Goal: Information Seeking & Learning: Find specific fact

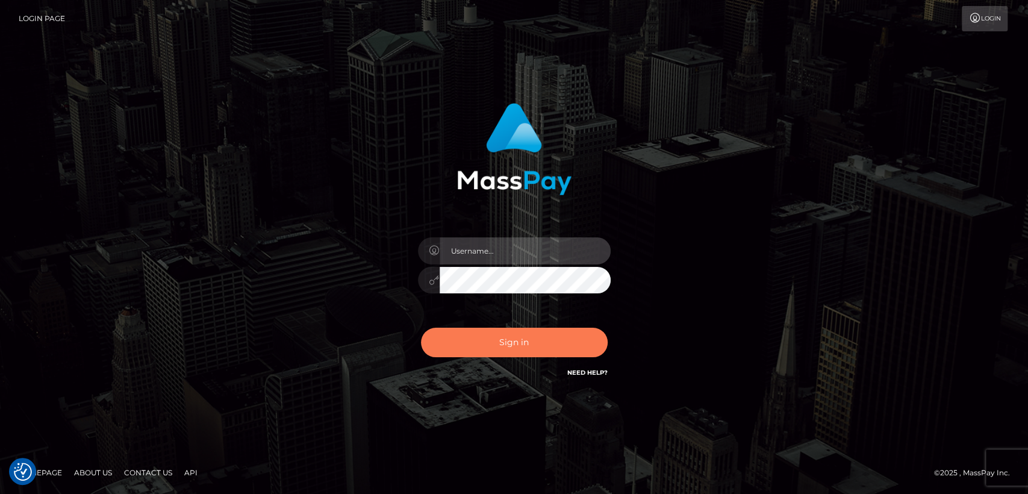
type input "[DOMAIN_NAME]"
click at [458, 348] on button "Sign in" at bounding box center [514, 343] width 187 height 30
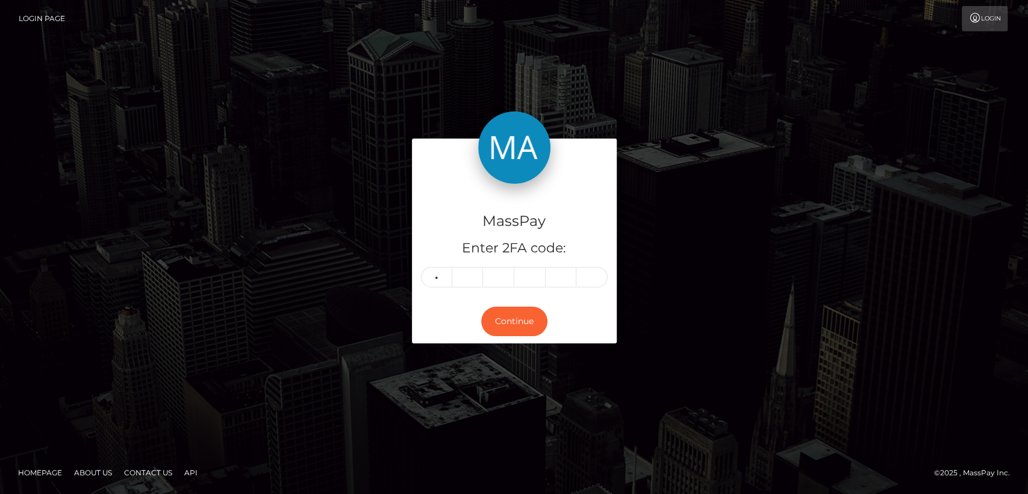
type input "4"
type input "6"
type input "8"
type input "2"
type input "5"
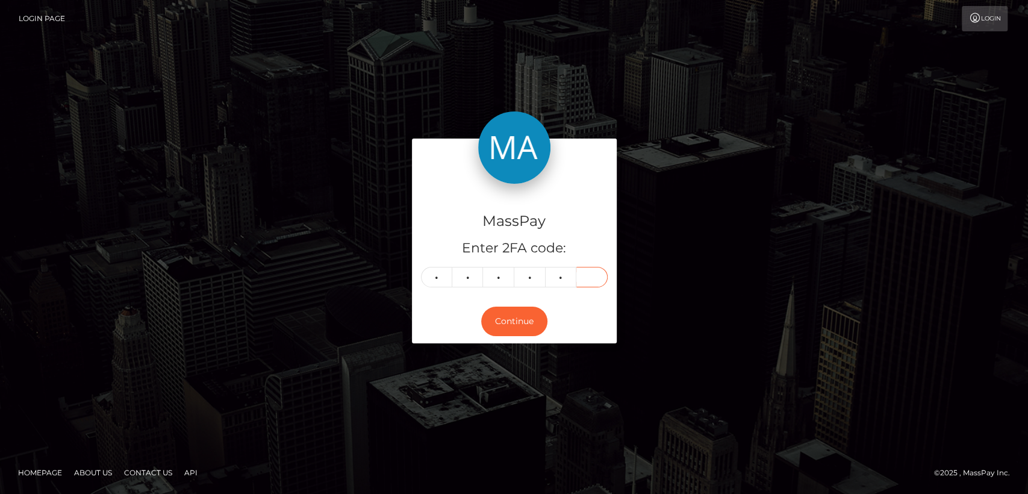
type input "4"
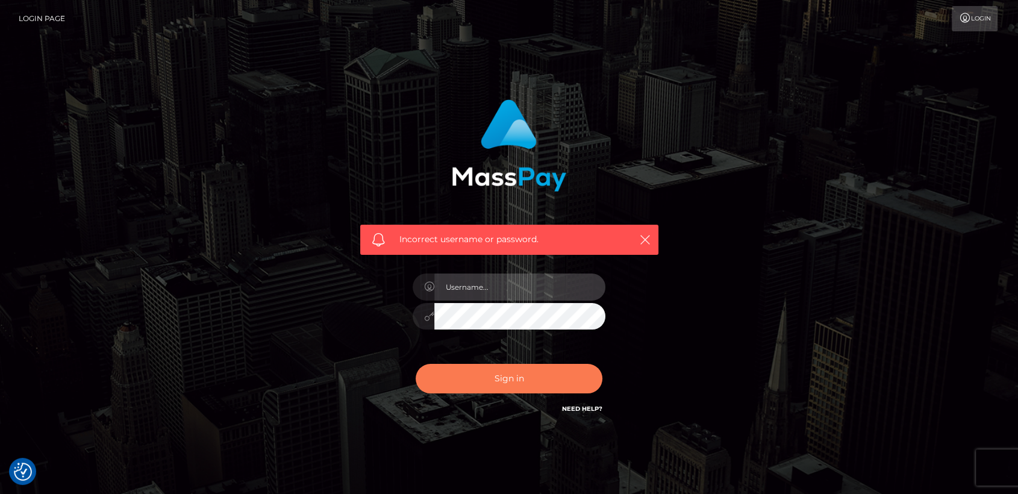
type input "[DOMAIN_NAME]"
click at [458, 376] on button "Sign in" at bounding box center [509, 379] width 187 height 30
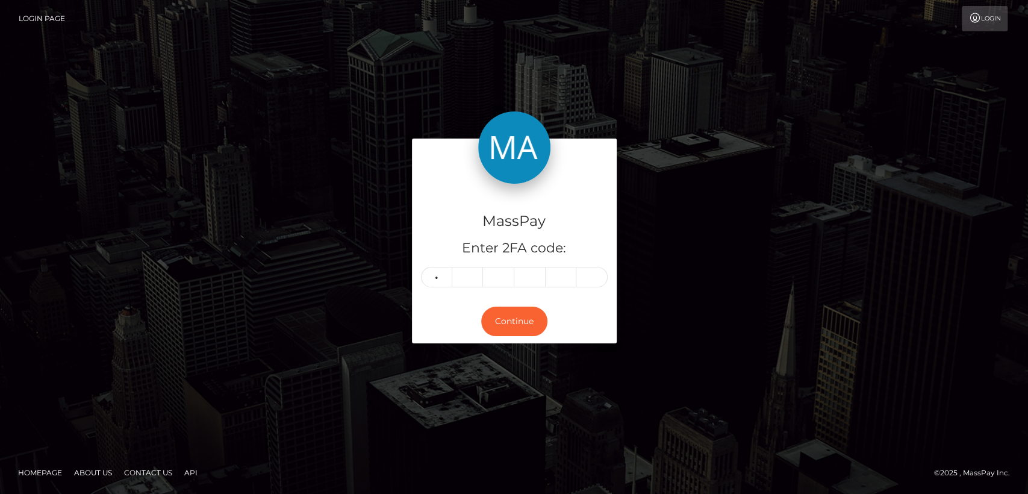
type input "2"
type input "6"
type input "8"
type input "2"
type input "5"
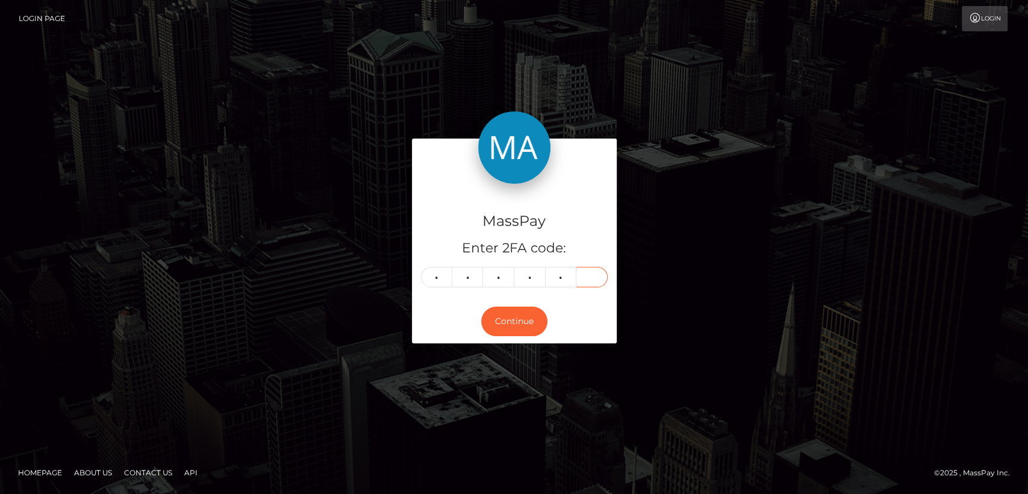
type input "4"
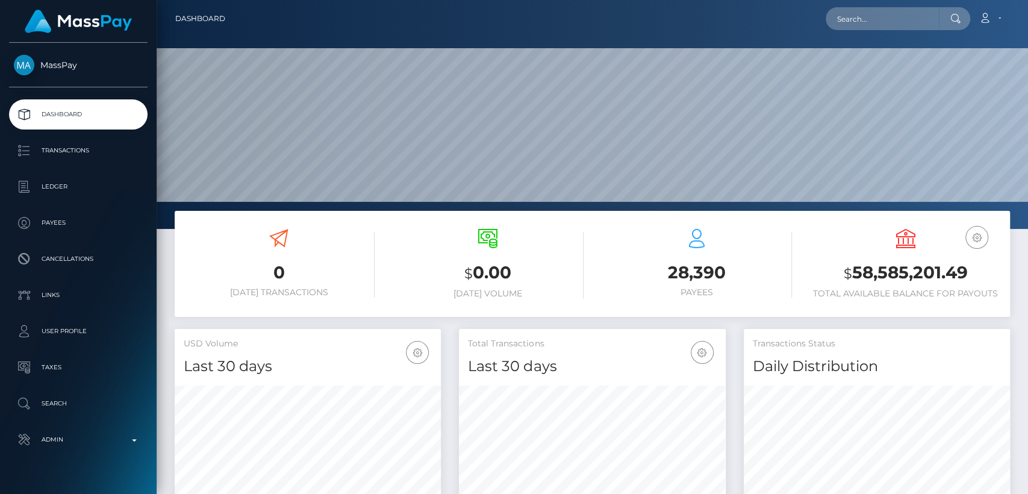
scroll to position [213, 266]
click at [926, 12] on input "text" at bounding box center [882, 18] width 113 height 23
paste input "[EMAIL_ADDRESS][PERSON_NAME][DOMAIN_NAME]"
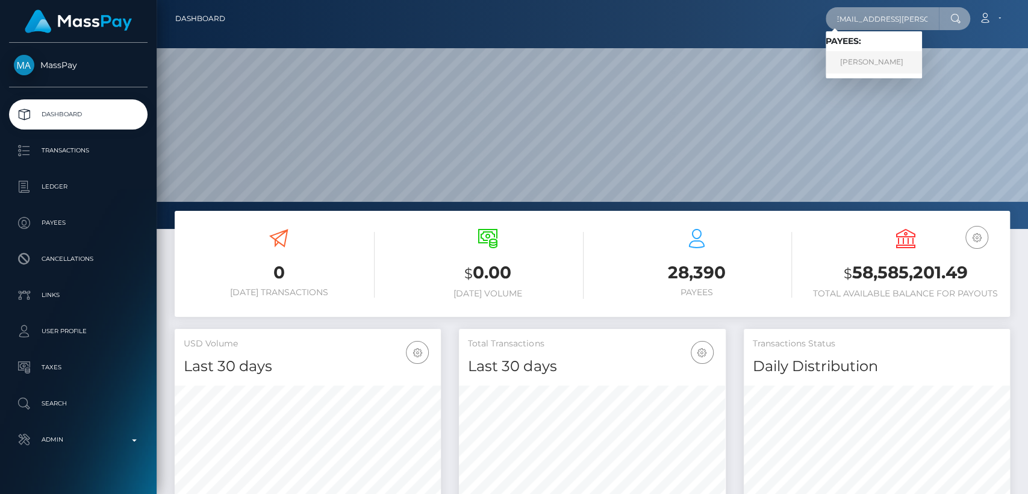
type input "doro.mohrmann@web.de"
click at [896, 64] on link "Dorothea Mohrmann" at bounding box center [874, 62] width 96 height 22
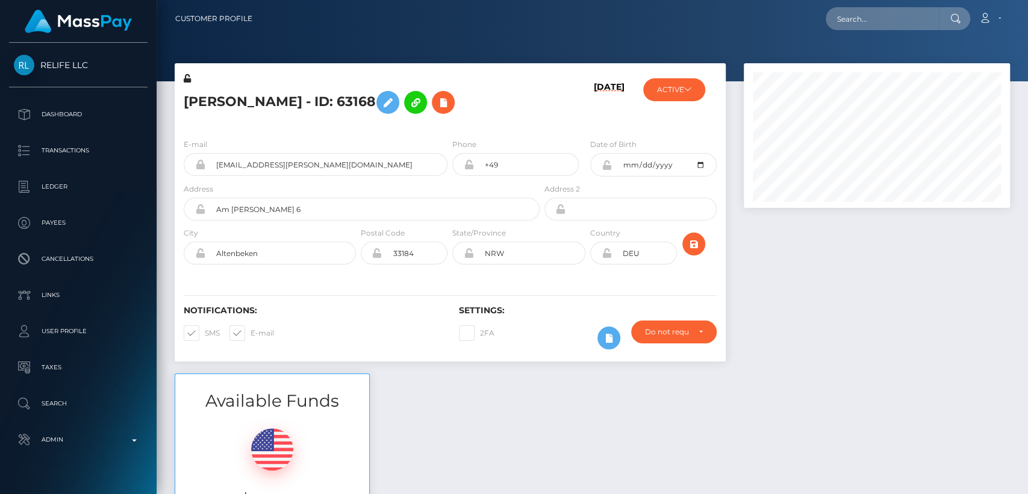
scroll to position [145, 266]
click at [233, 101] on h5 "Dorothea Mohrmann - ID: 63168" at bounding box center [358, 102] width 349 height 35
copy h5 "Dorothea"
click at [439, 387] on div "Available Funds $325.50 USD Balance" at bounding box center [593, 461] width 854 height 177
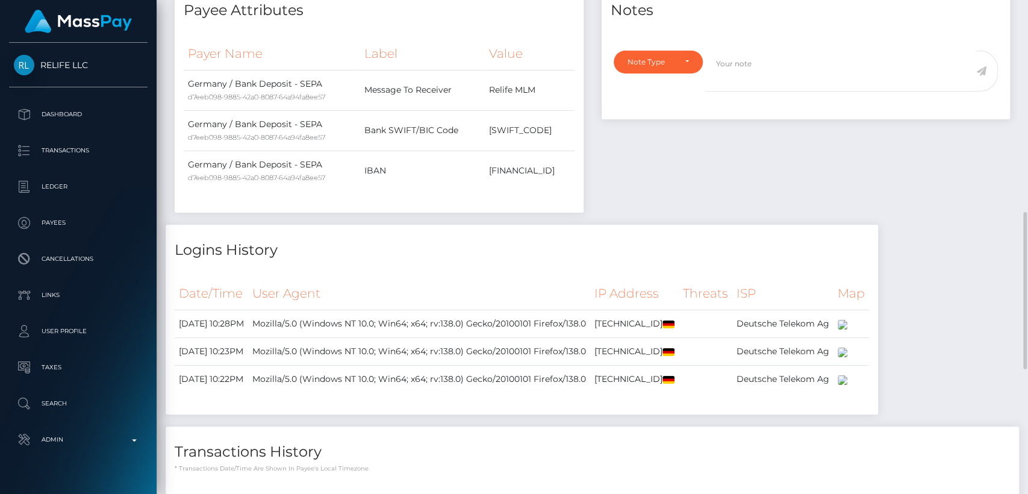
scroll to position [629, 0]
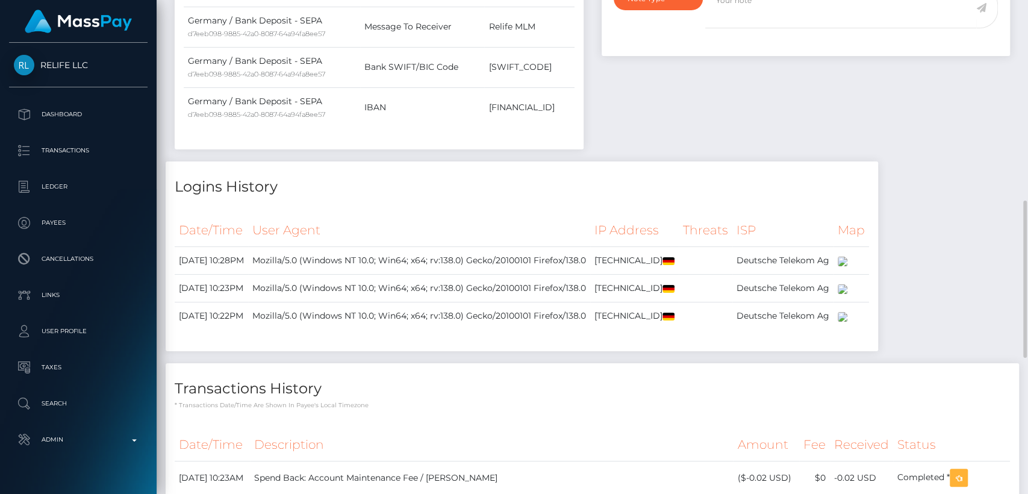
click at [439, 302] on td "Mozilla/5.0 (Windows NT 10.0; Win64; x64; rv:138.0) Gecko/20100101 Firefox/138.0" at bounding box center [419, 289] width 342 height 28
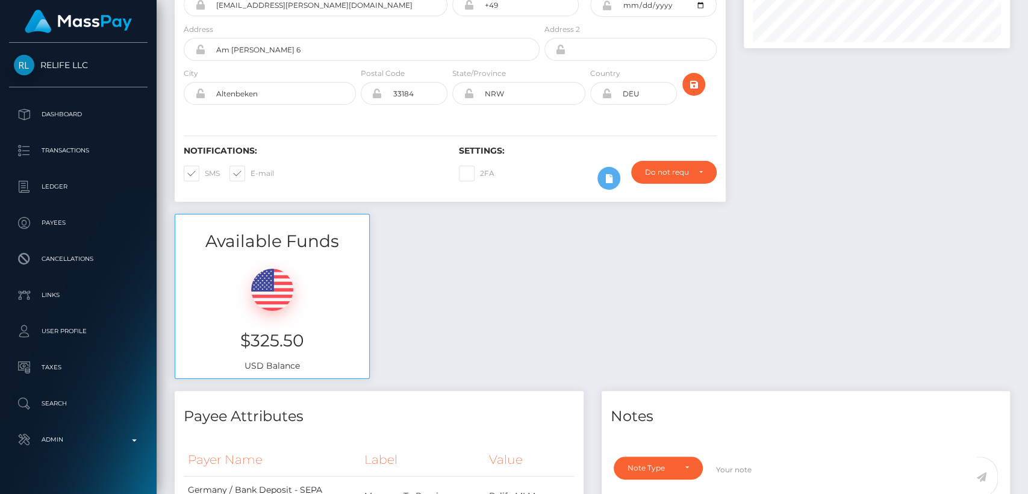
scroll to position [0, 0]
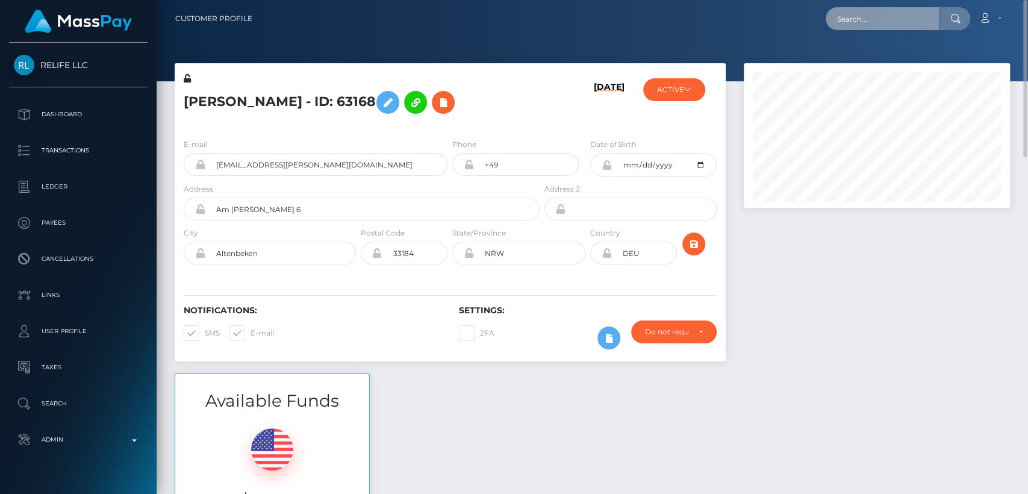
click at [872, 21] on input "text" at bounding box center [882, 18] width 113 height 23
paste input "thebaddiepov@gmail.com"
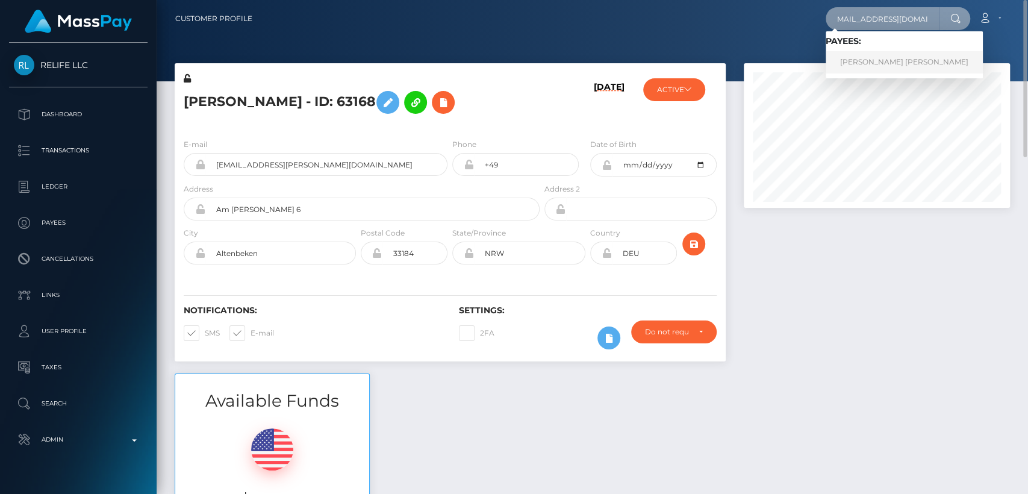
type input "thebaddiepov@gmail.com"
click at [886, 62] on link "ALEJANDRINA JASMINE RONDON" at bounding box center [904, 62] width 157 height 22
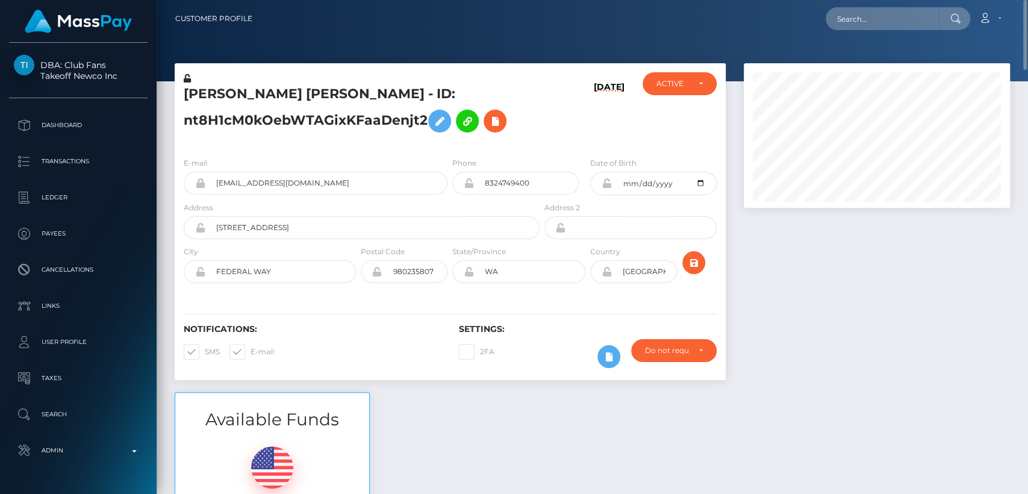
click at [255, 91] on h5 "ALEJANDRINA JASMINE RONDON - ID: nt8H1cM0kOebWTAGixKFaaDenjt2" at bounding box center [358, 112] width 349 height 54
copy h5 "ALEJANDRINA"
click at [451, 445] on div "Available Funds $0.02 USD Balance" at bounding box center [593, 480] width 854 height 177
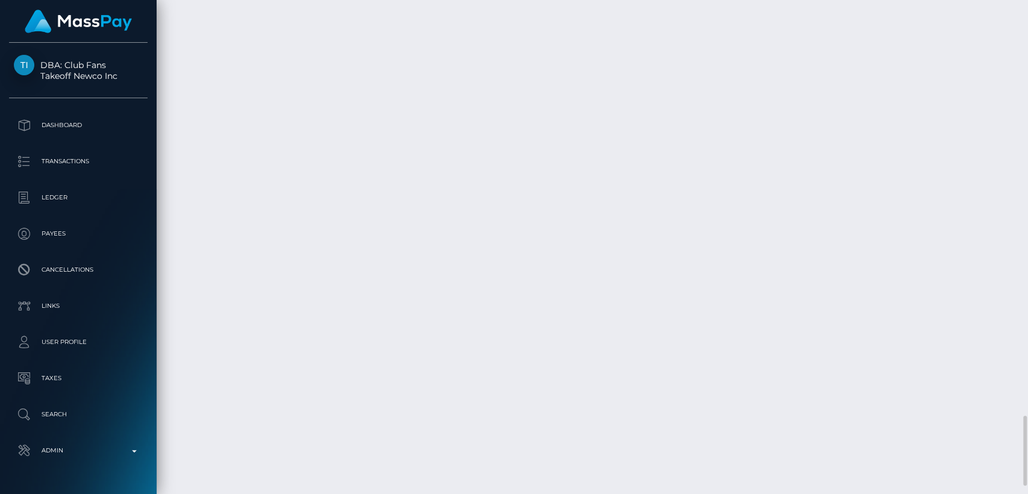
scroll to position [2940, 0]
drag, startPoint x: 233, startPoint y: 354, endPoint x: 226, endPoint y: 354, distance: 6.6
drag, startPoint x: 265, startPoint y: 358, endPoint x: 180, endPoint y: 357, distance: 84.9
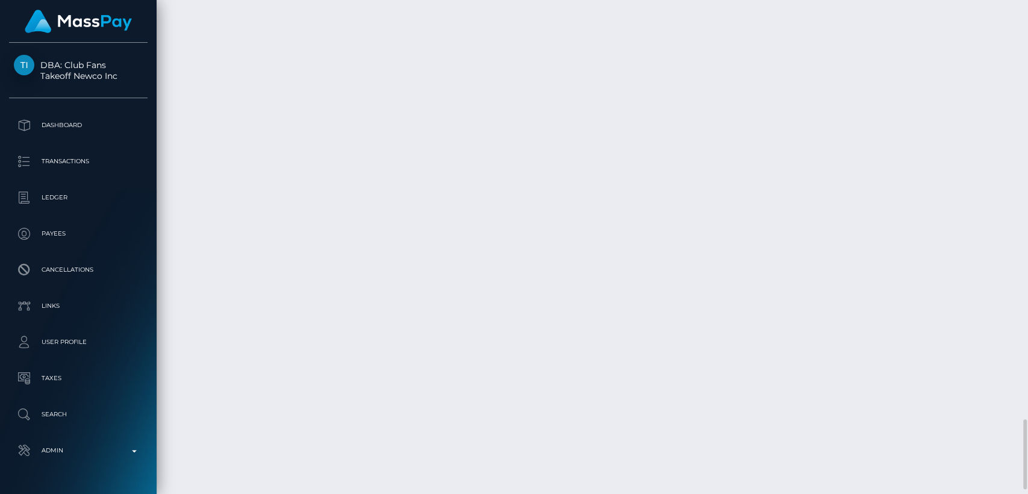
copy td "September 7, 2025"
drag, startPoint x: 493, startPoint y: 292, endPoint x: 505, endPoint y: 297, distance: 13.0
drag, startPoint x: 890, startPoint y: 371, endPoint x: 846, endPoint y: 370, distance: 44.6
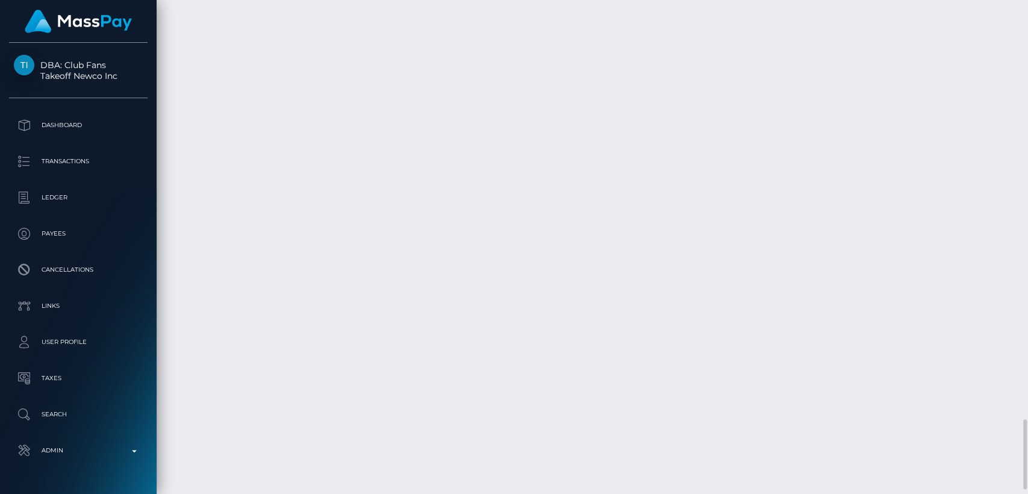
copy td "67.99 USD"
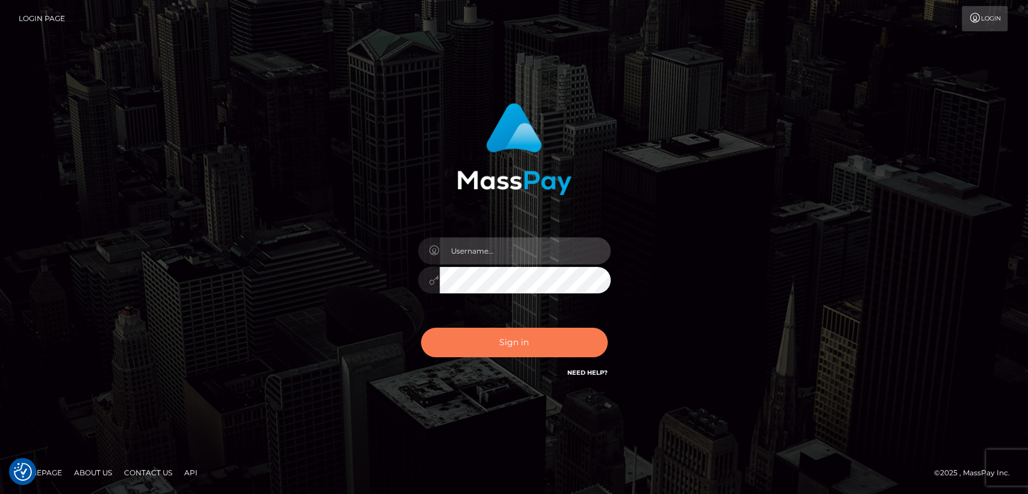
type input "nt.es"
click at [463, 329] on button "Sign in" at bounding box center [514, 343] width 187 height 30
type input "[DOMAIN_NAME]"
click at [463, 329] on button "Sign in" at bounding box center [514, 343] width 187 height 30
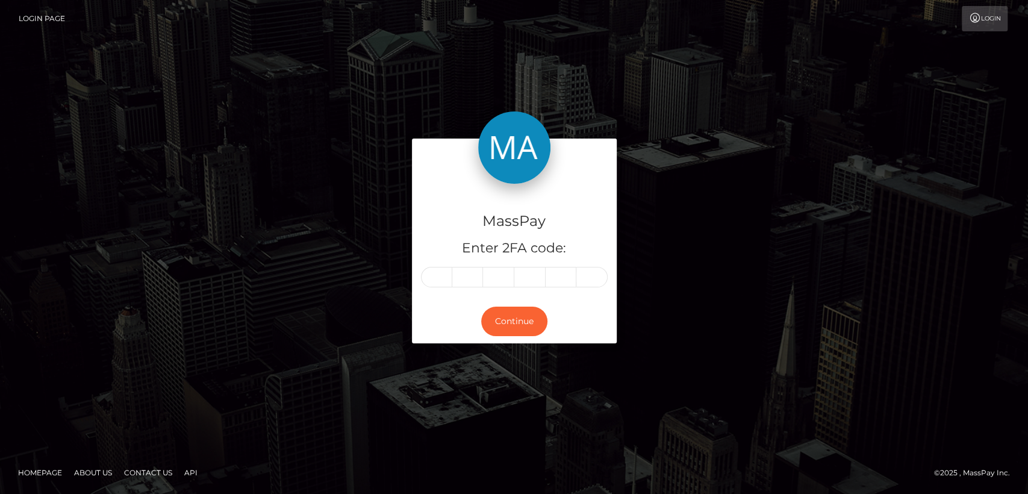
click at [443, 276] on input "text" at bounding box center [436, 277] width 31 height 20
type input "0"
type input "1"
type input "4"
type input "3"
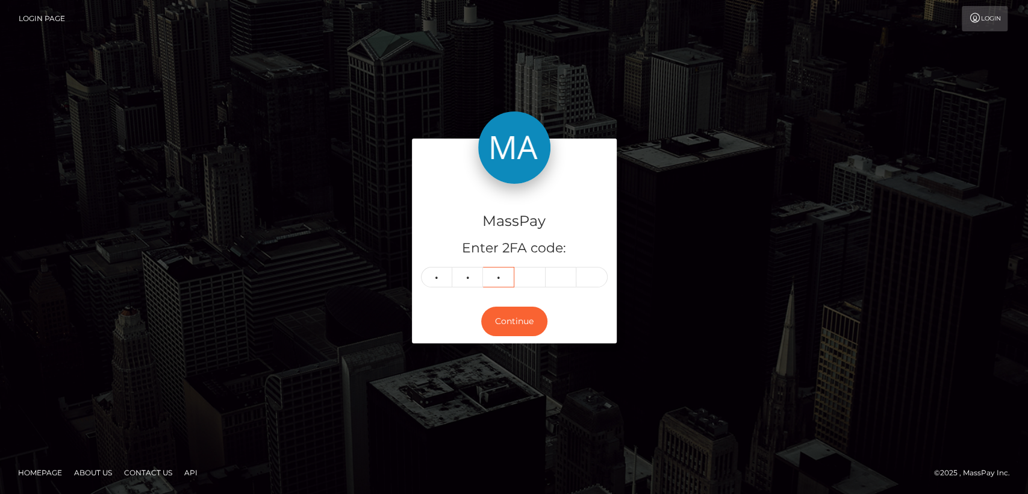
type input "2"
type input "7"
type input "6"
type input "2"
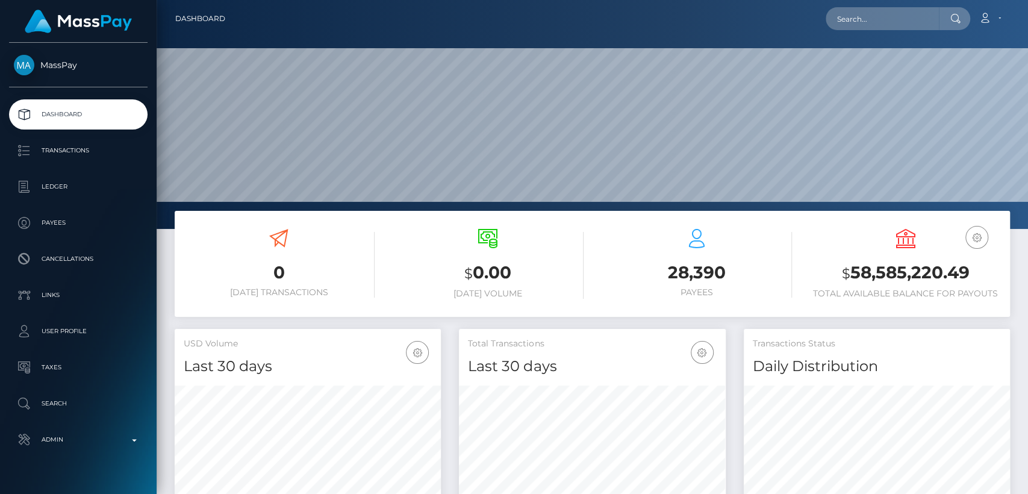
scroll to position [213, 266]
click at [907, 20] on input "text" at bounding box center [882, 18] width 113 height 23
paste input "[EMAIL_ADDRESS][DOMAIN_NAME]"
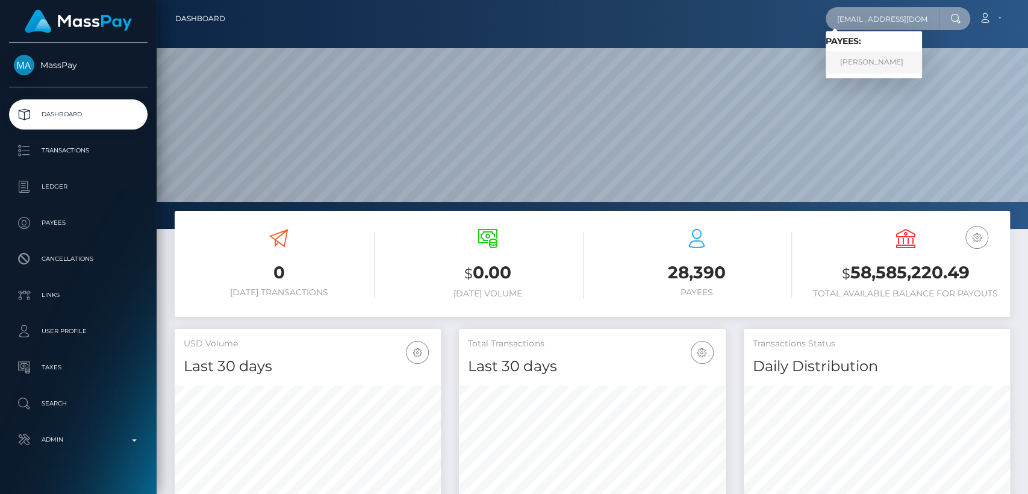
type input "[EMAIL_ADDRESS][DOMAIN_NAME]"
click at [902, 58] on link "LUCILA ANALIA VILLAR" at bounding box center [874, 62] width 96 height 22
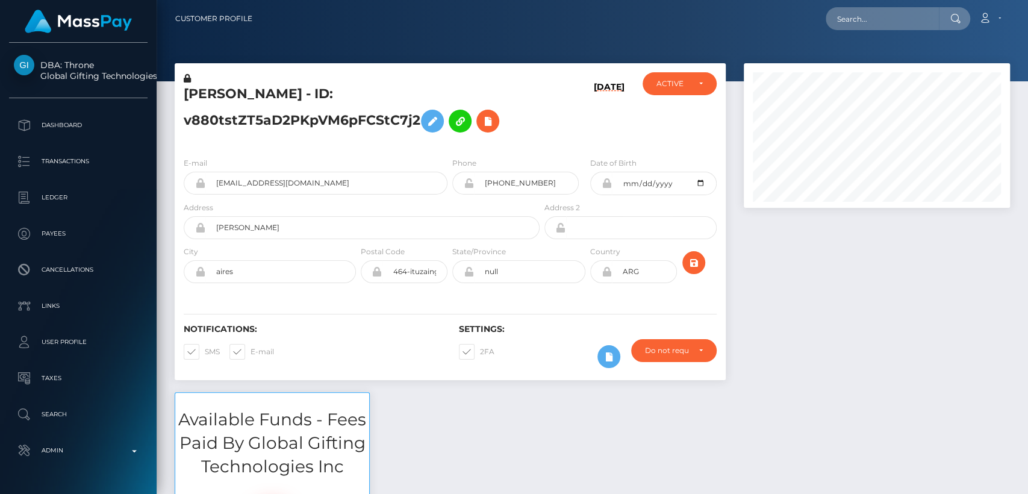
scroll to position [145, 266]
click at [207, 96] on h5 "[PERSON_NAME] - ID: v880tstZT5aD2PKpVM6pFCStC7j2" at bounding box center [358, 112] width 349 height 54
copy h5 "LUCILA"
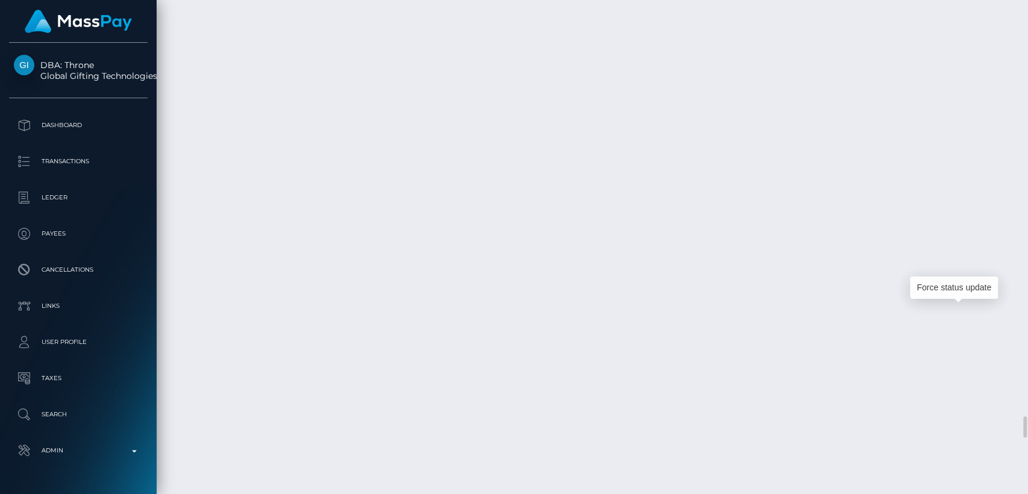
click at [959, 287] on div "Force status update" at bounding box center [954, 287] width 88 height 22
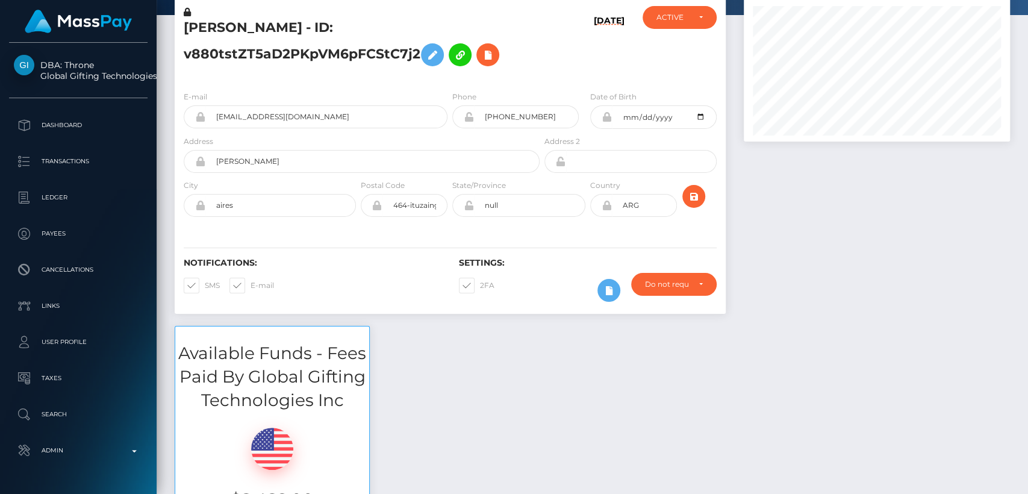
scroll to position [0, 0]
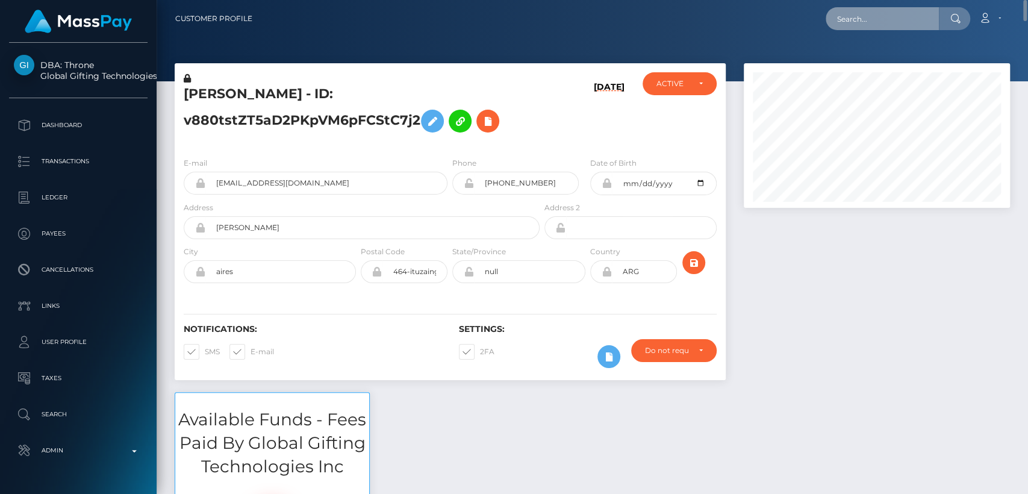
click at [900, 14] on input "text" at bounding box center [882, 18] width 113 height 23
paste input "1mrjointventure@gmail.com"
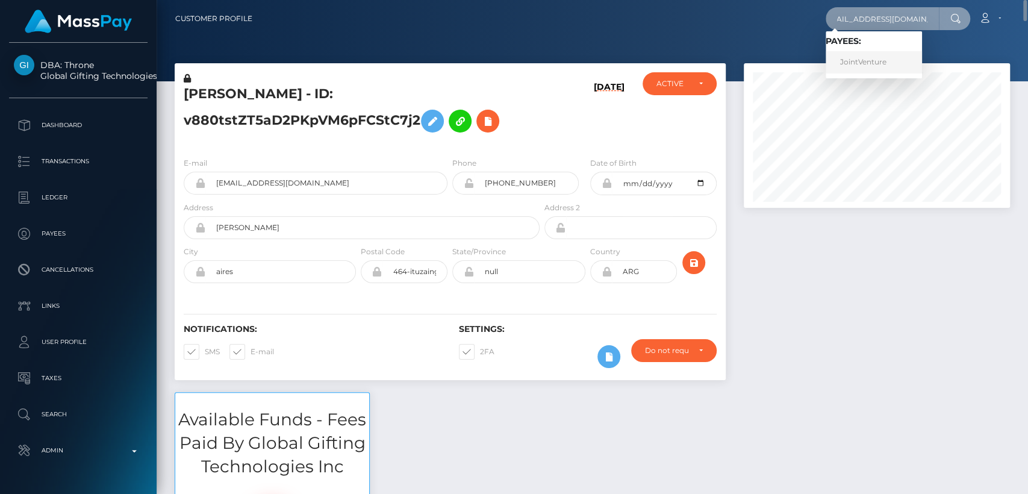
type input "1mrjointventure@gmail.com"
click at [879, 61] on link "JointVenture" at bounding box center [874, 62] width 96 height 22
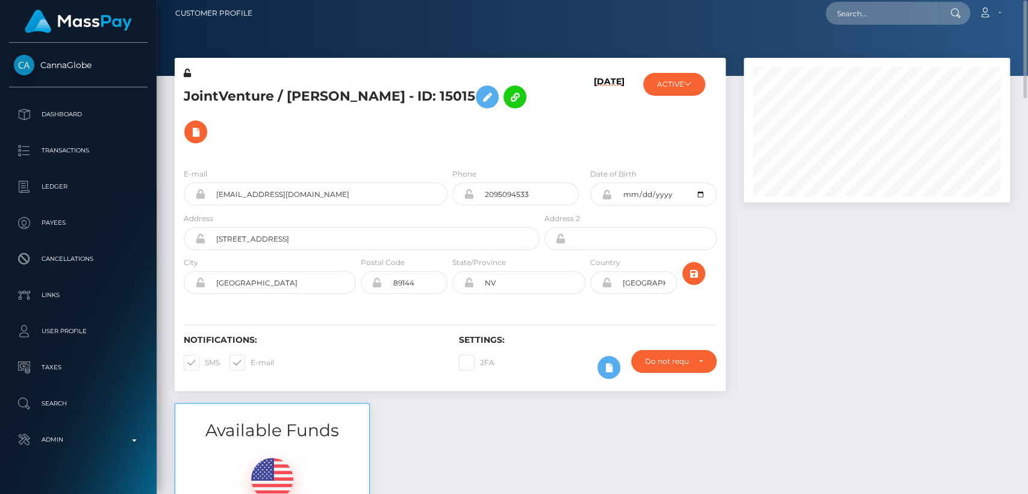
scroll to position [2, 0]
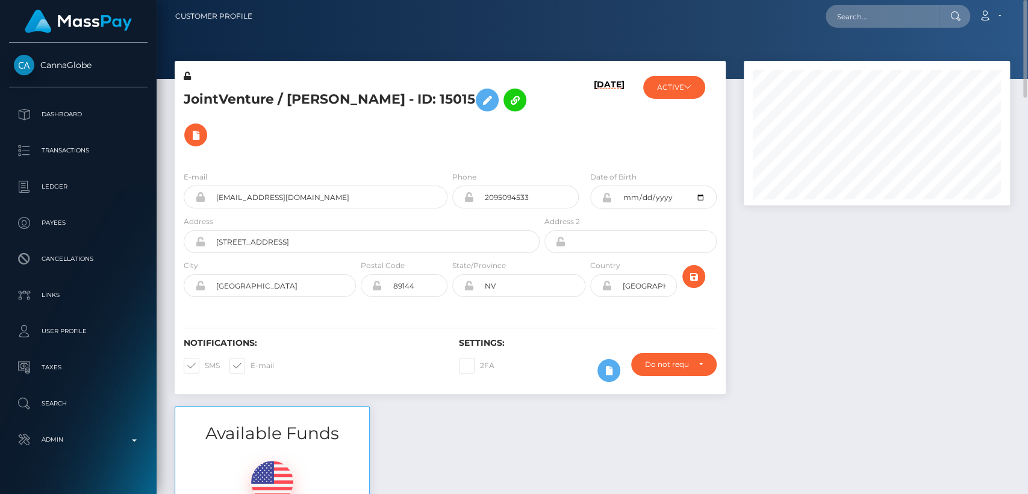
click at [310, 98] on h5 "JointVenture / [PERSON_NAME] - ID: 15015" at bounding box center [358, 118] width 349 height 70
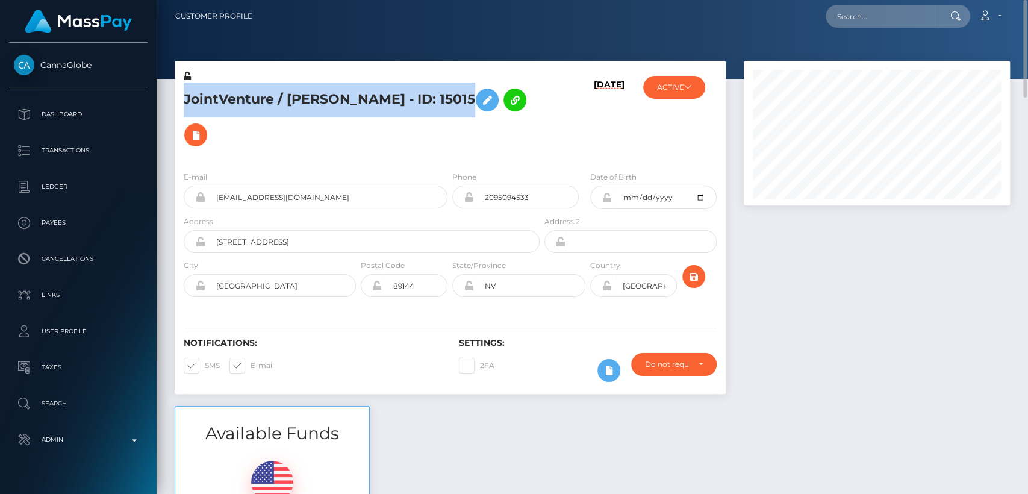
click at [310, 98] on h5 "JointVenture / Chris Gandy - ID: 15015" at bounding box center [358, 118] width 349 height 70
click at [306, 98] on h5 "JointVenture / Chris Gandy - ID: 15015" at bounding box center [358, 118] width 349 height 70
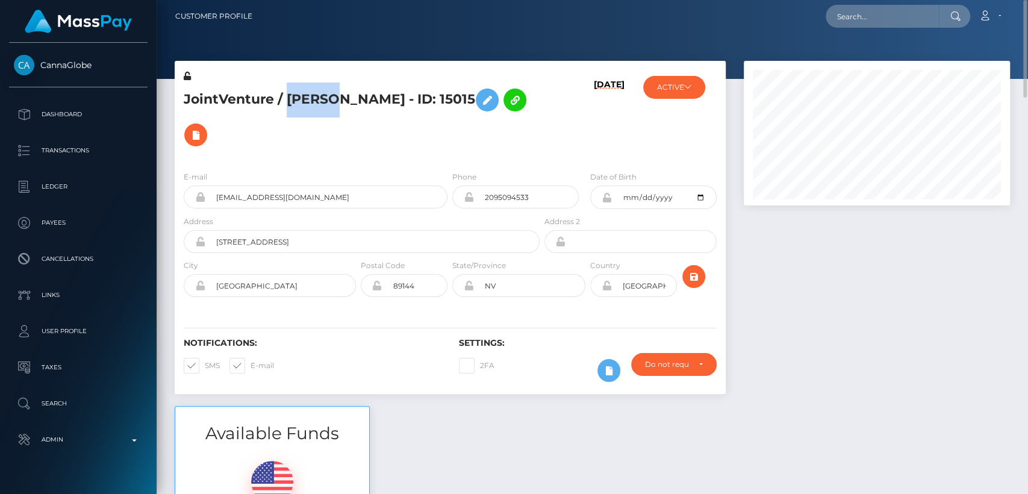
click at [306, 98] on h5 "JointVenture / Chris Gandy - ID: 15015" at bounding box center [358, 118] width 349 height 70
click at [330, 45] on div at bounding box center [593, 38] width 872 height 81
